Goal: Task Accomplishment & Management: Use online tool/utility

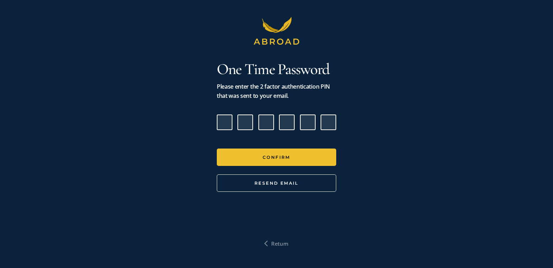
click at [227, 127] on input "Please enter verification code. Digit 1" at bounding box center [225, 123] width 16 height 16
paste input "5"
type input "4"
type input "6"
type input "5"
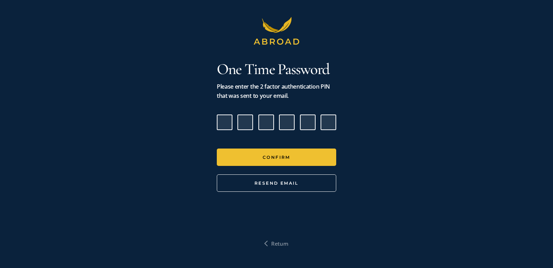
type input "3"
type input "5"
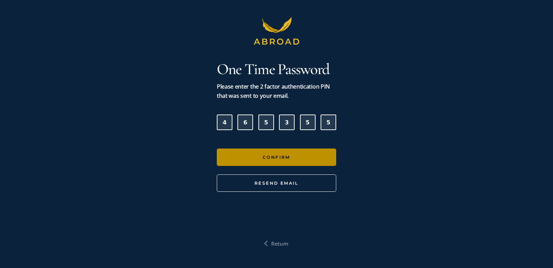
click at [272, 160] on button "Confirm" at bounding box center [276, 157] width 119 height 17
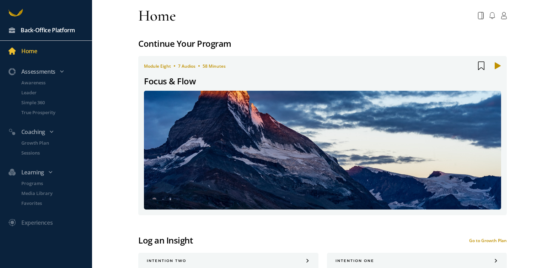
click at [54, 34] on div "Back-Office Platform" at bounding box center [48, 30] width 54 height 9
